Goal: Communication & Community: Ask a question

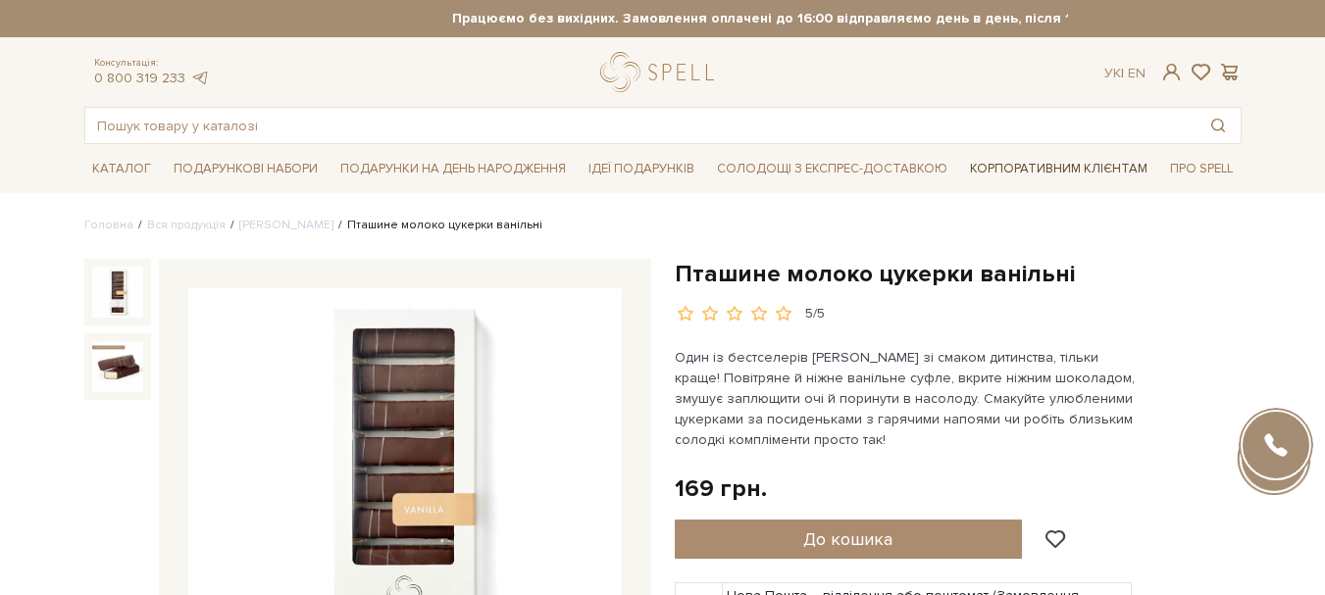
click at [1018, 163] on link "Корпоративним клієнтам" at bounding box center [1058, 168] width 193 height 33
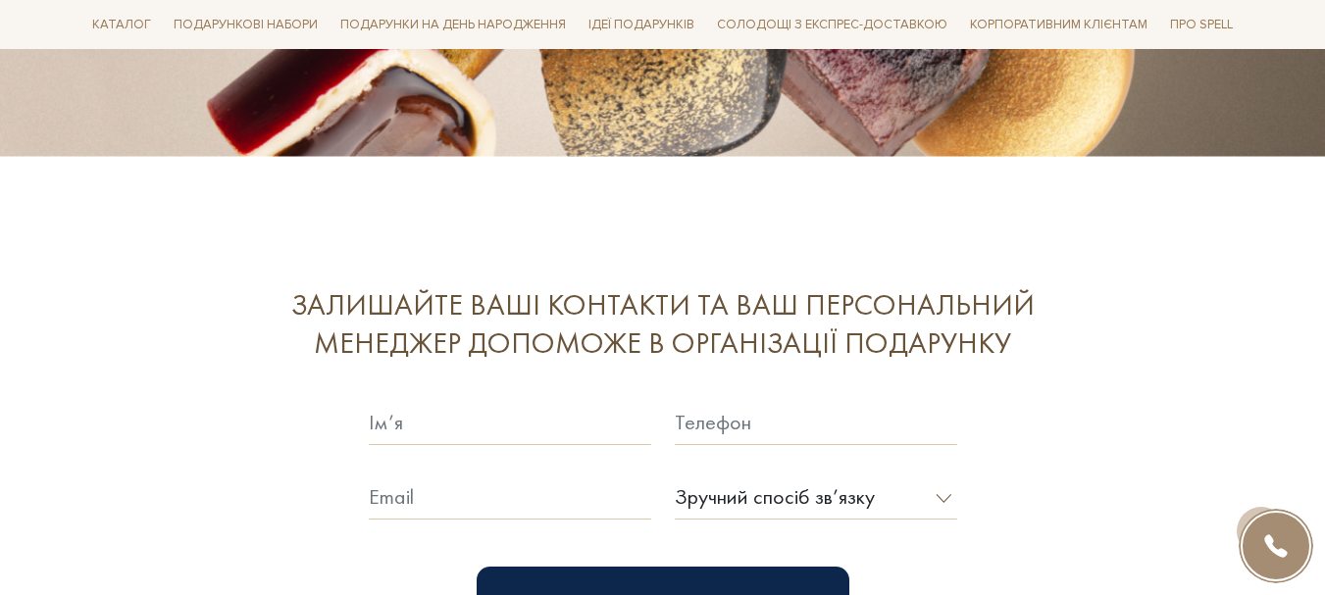
scroll to position [5197, 0]
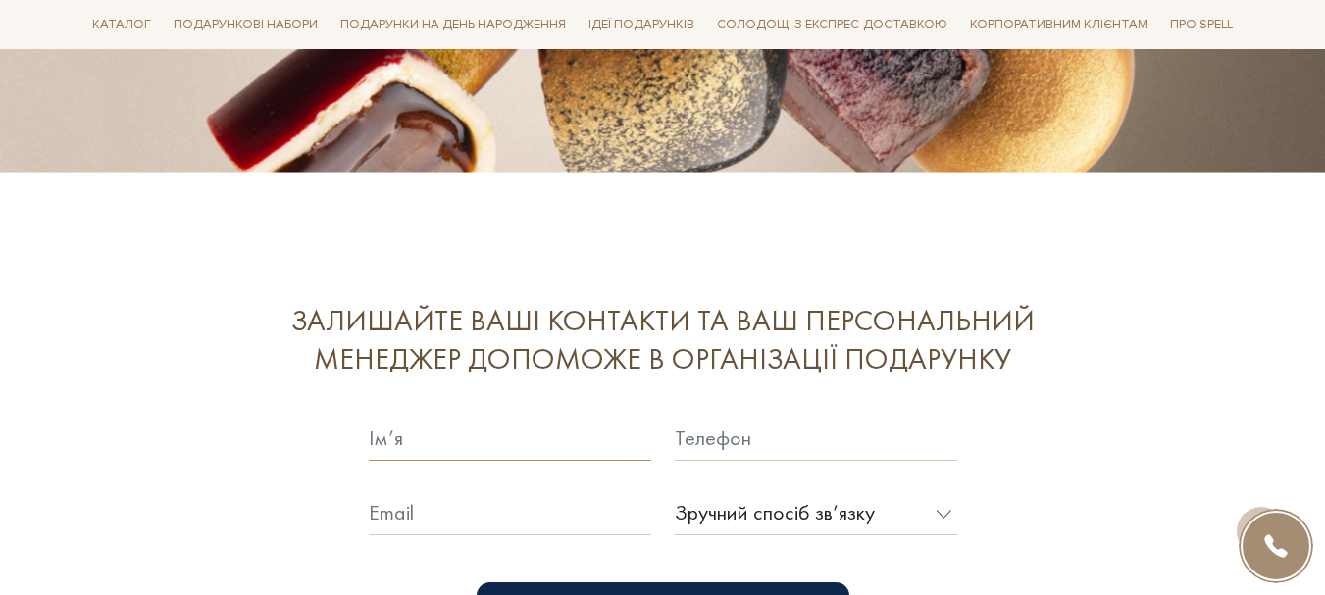
click at [471, 416] on input "text" at bounding box center [510, 438] width 282 height 45
type input "[PERSON_NAME]"
click at [803, 416] on input "text" at bounding box center [816, 438] width 282 height 45
type input "[PHONE_NUMBER]"
click at [557, 490] on input "text" at bounding box center [510, 512] width 282 height 45
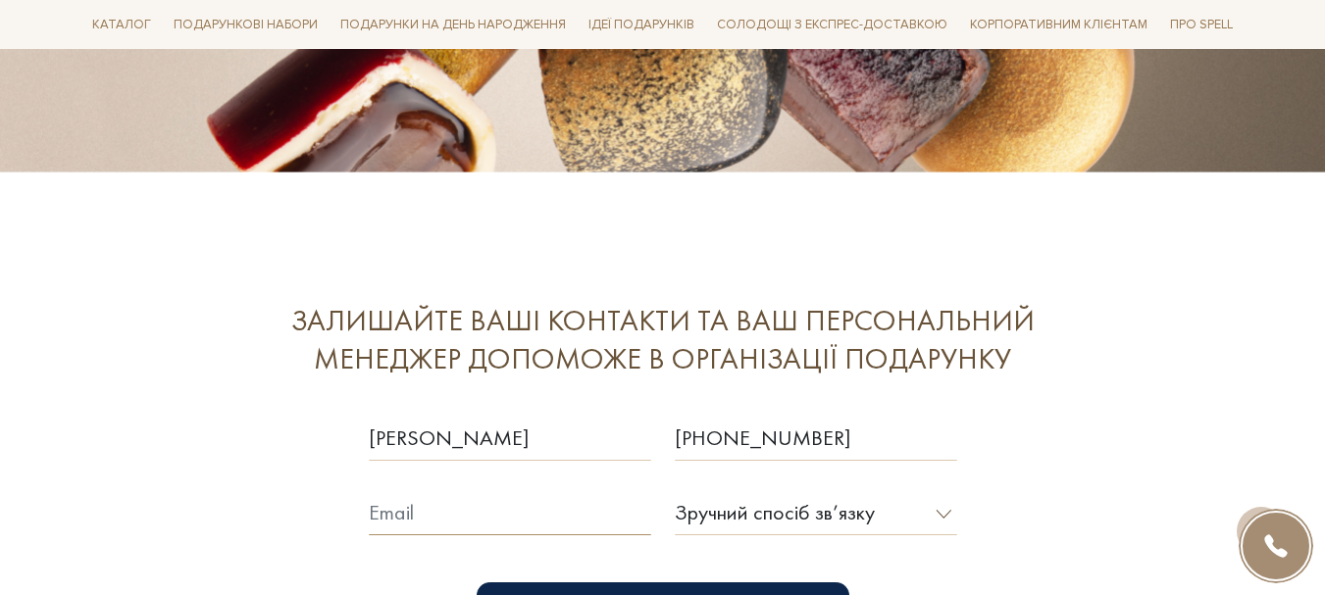
type input "[EMAIL_ADDRESS][DOMAIN_NAME]"
click at [944, 490] on select "Зручний спосіб зв’язку Дзвінок Viber Telegram E-mail" at bounding box center [816, 512] width 282 height 45
select select "0"
click at [675, 490] on select "Зручний спосіб зв’язку Дзвінок Viber Telegram E-mail" at bounding box center [816, 512] width 282 height 45
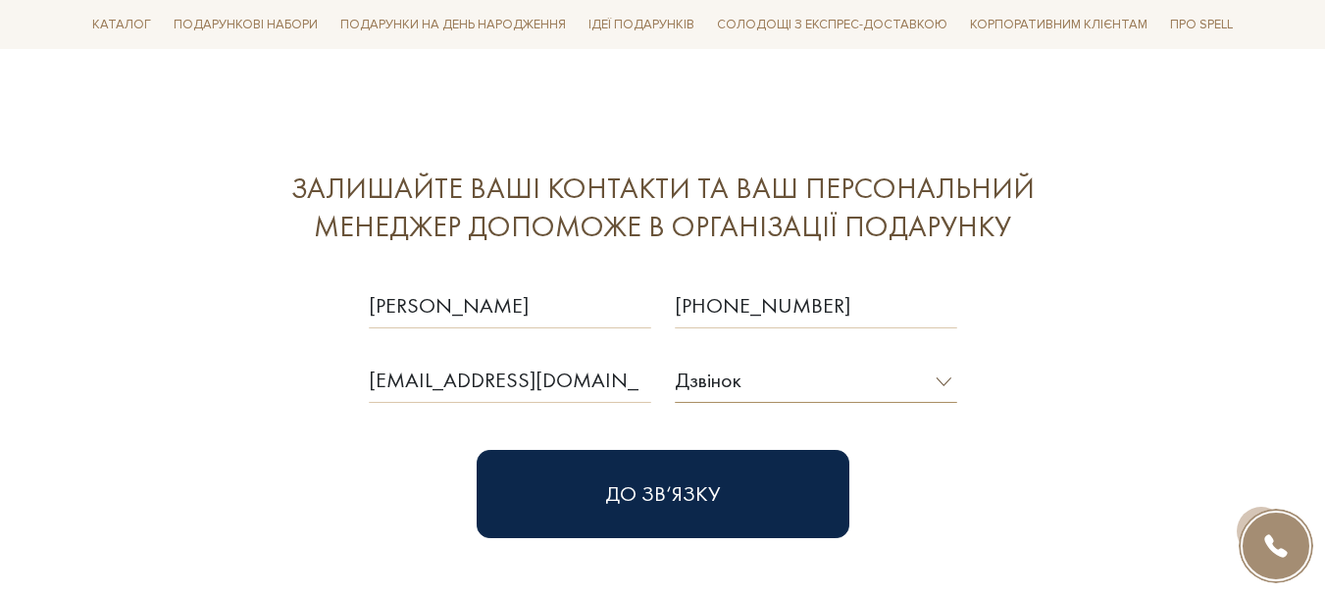
scroll to position [5295, 0]
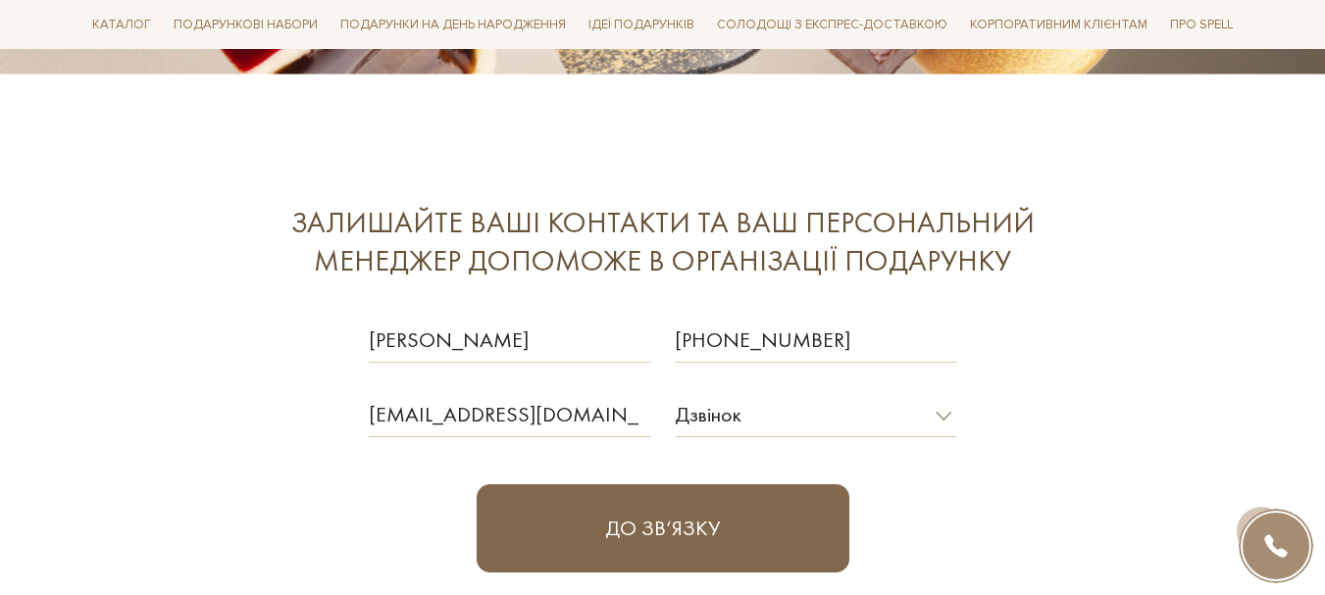
click at [673, 484] on button "До зв‘язку" at bounding box center [663, 528] width 373 height 88
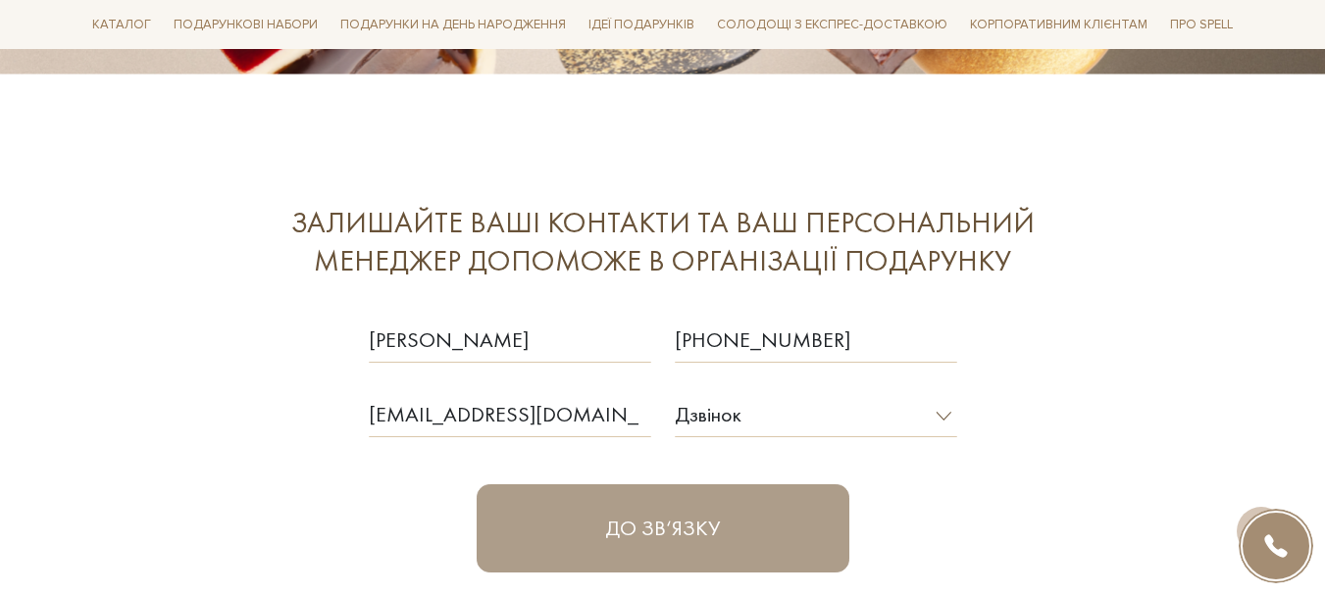
select select
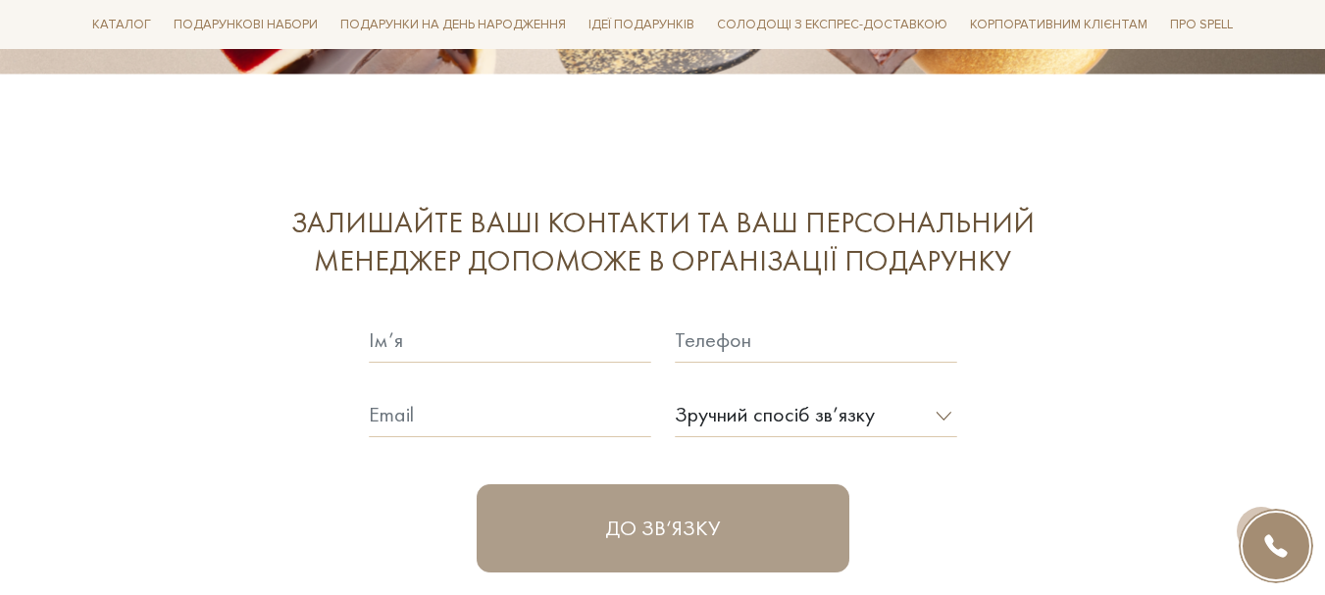
scroll to position [5298, 0]
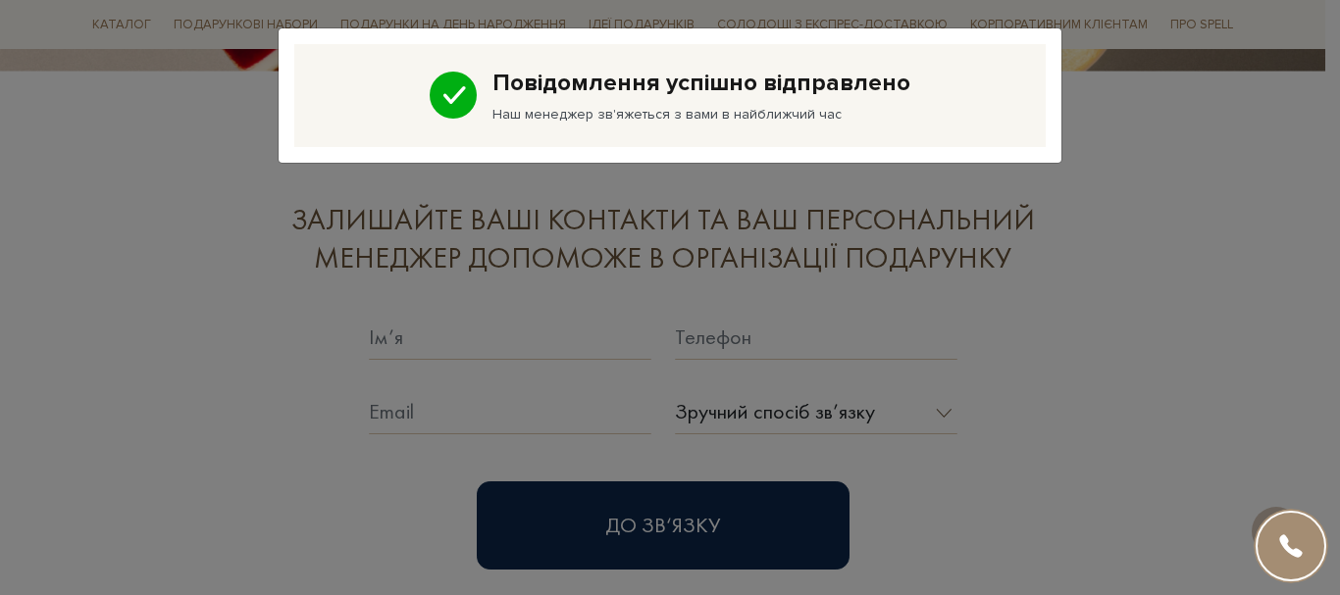
click at [1102, 379] on div "Повідомлення успішно відправлено Наш менеджер зв'яжеться з вами в найближчий час" at bounding box center [670, 297] width 1340 height 595
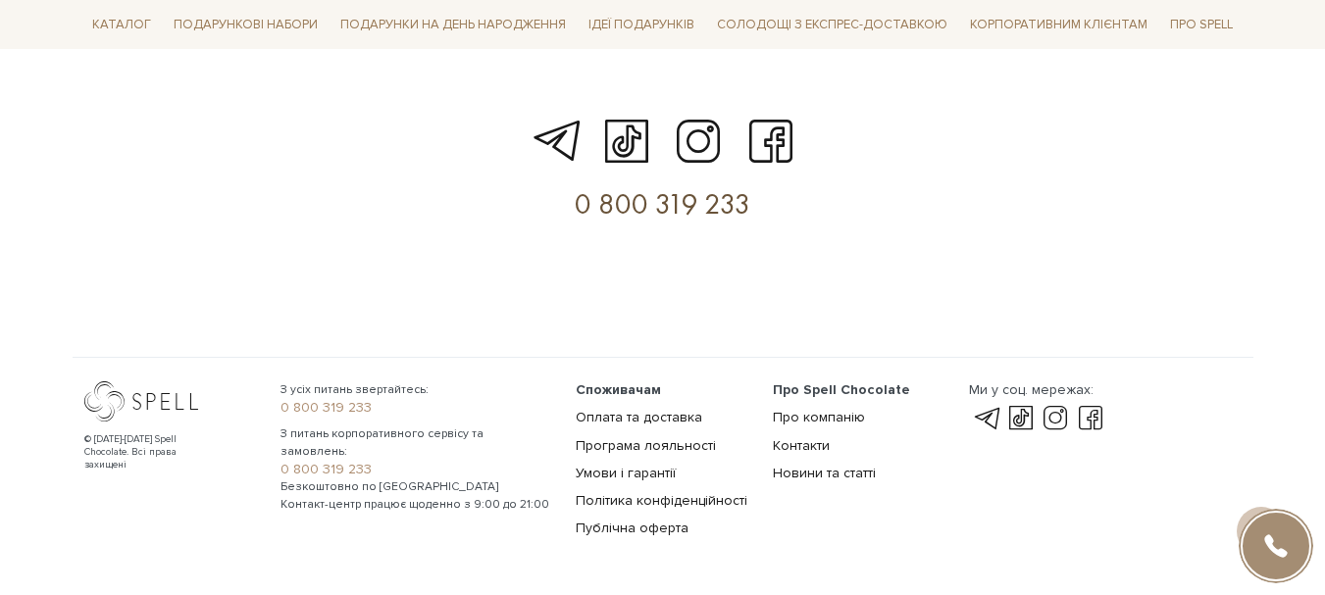
scroll to position [5889, 0]
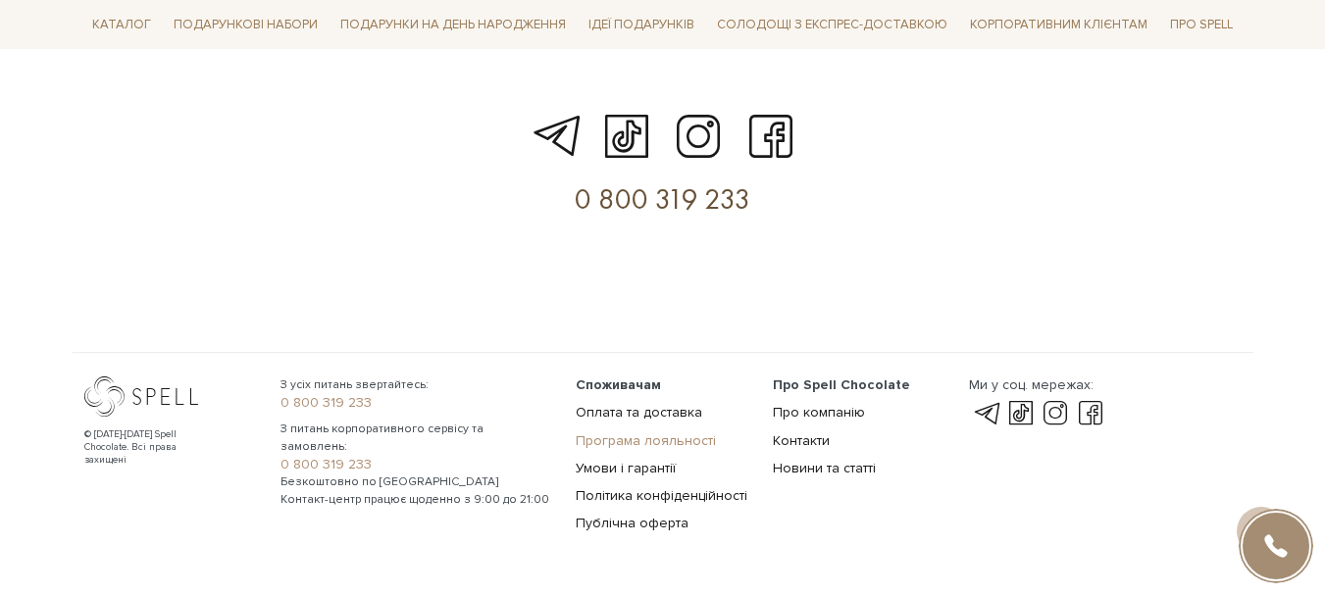
click at [675, 432] on link "Програма лояльності" at bounding box center [646, 440] width 140 height 17
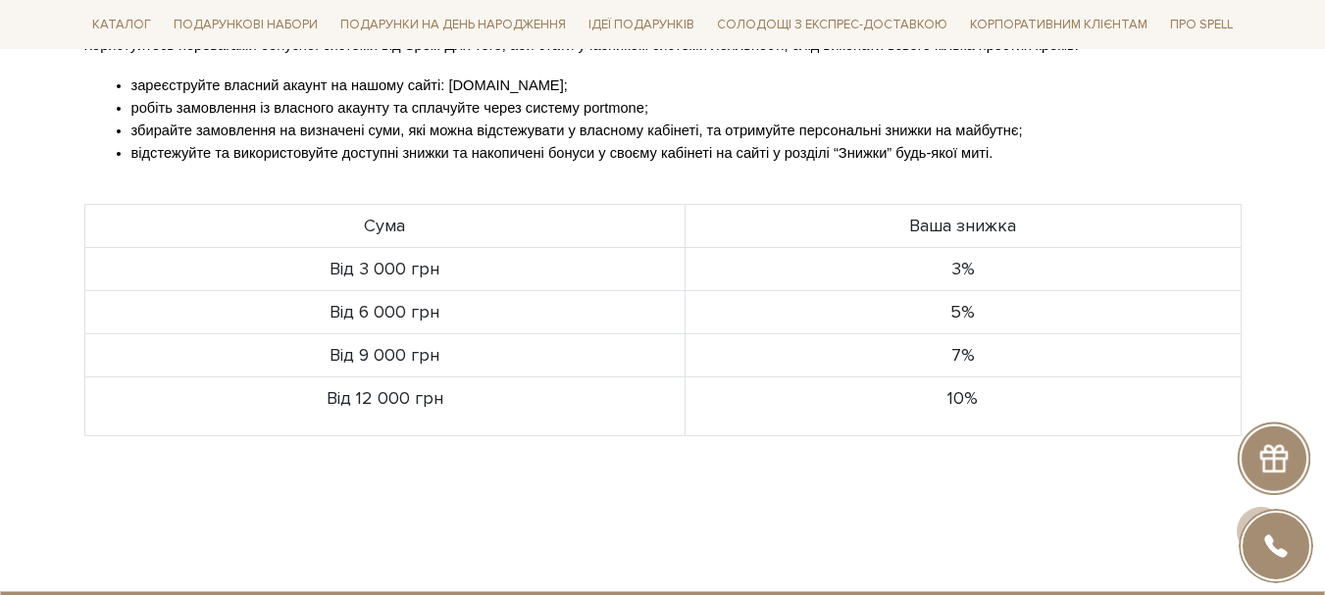
scroll to position [588, 0]
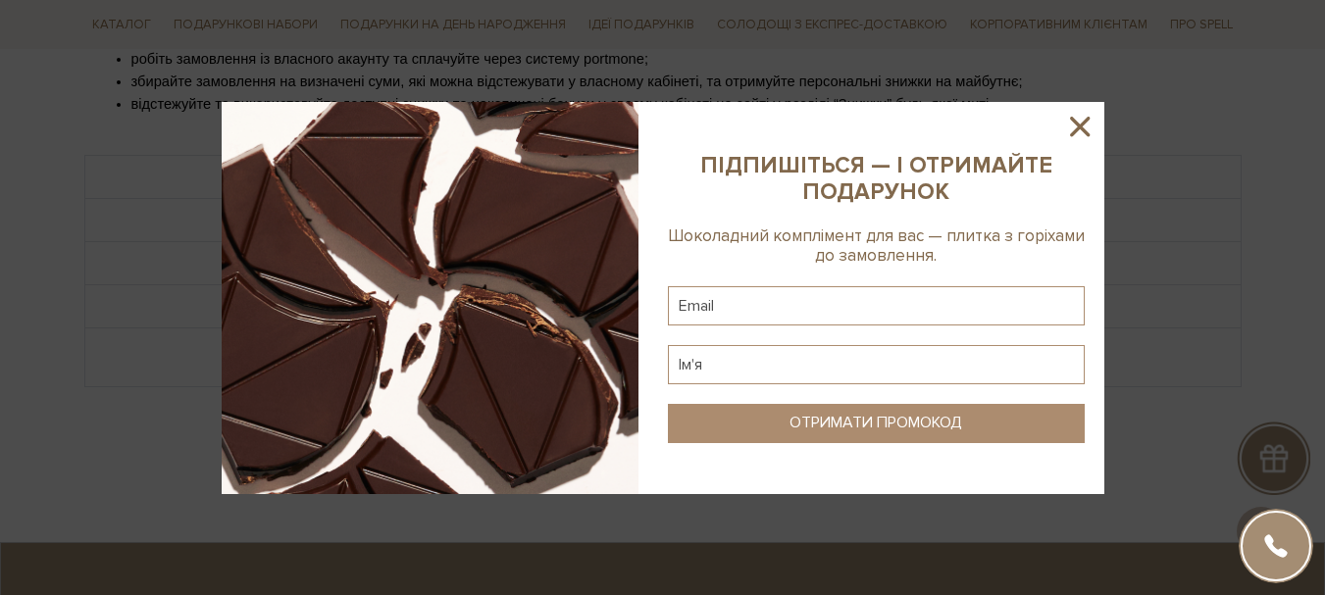
click at [1072, 125] on icon at bounding box center [1079, 126] width 33 height 33
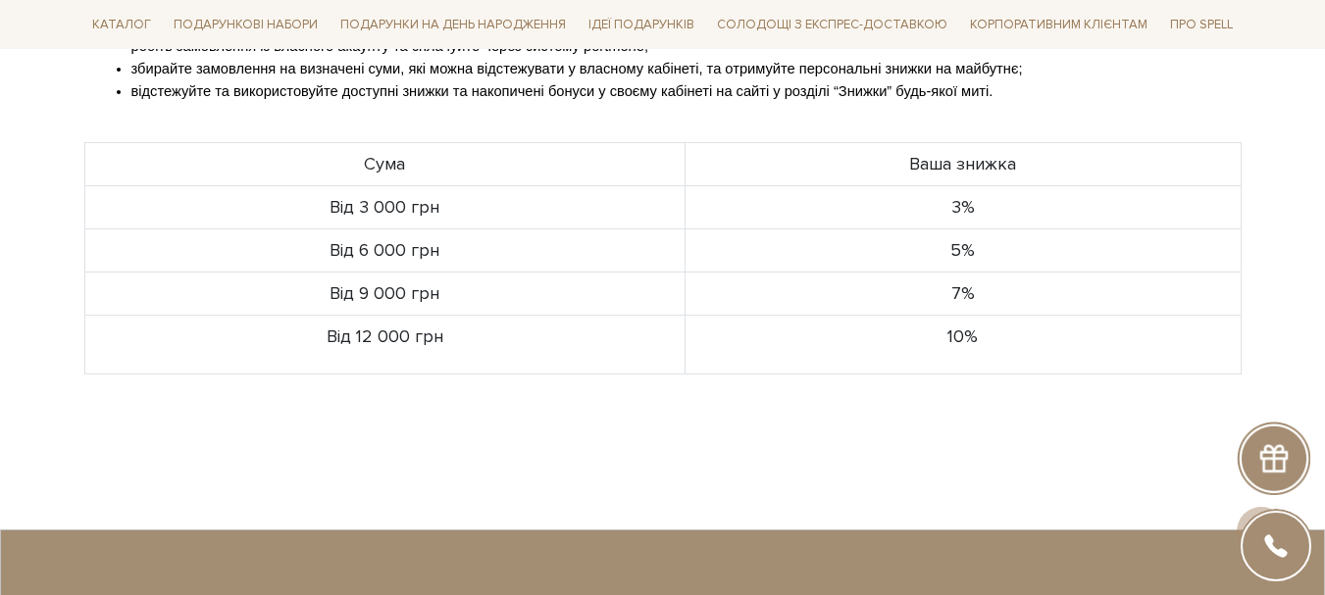
scroll to position [0, 0]
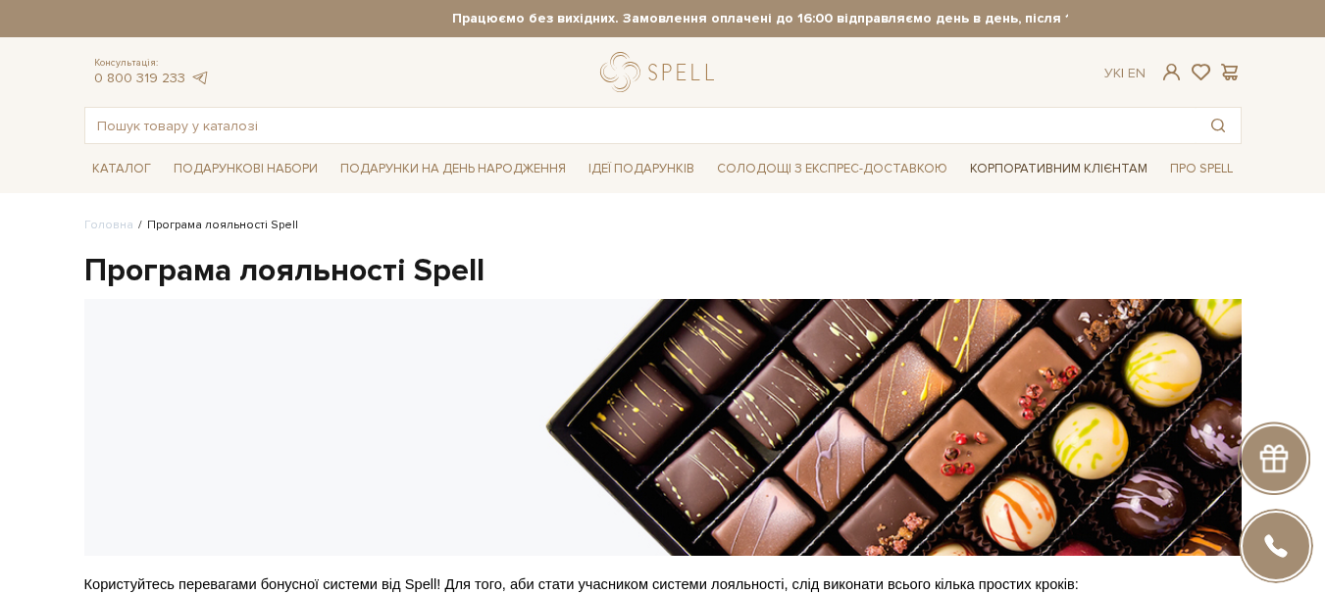
click at [1030, 159] on link "Корпоративним клієнтам" at bounding box center [1058, 168] width 193 height 33
